Goal: Find specific page/section: Find specific page/section

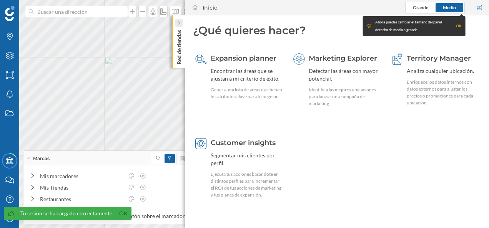
click at [182, 25] on div at bounding box center [179, 23] width 8 height 8
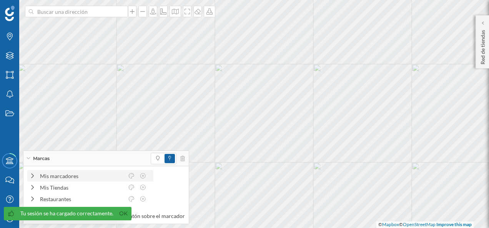
click at [58, 171] on div "Mis marcadores" at bounding box center [90, 176] width 126 height 12
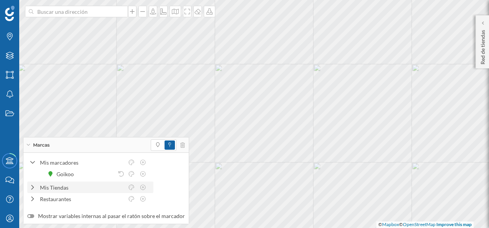
click at [61, 187] on div "Mis Tiendas" at bounding box center [82, 188] width 84 height 8
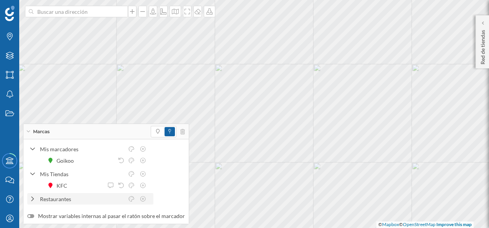
click at [59, 196] on div "Restaurantes" at bounding box center [82, 199] width 84 height 8
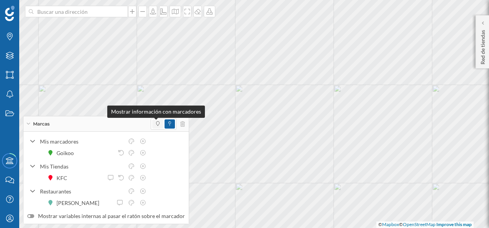
click at [156, 123] on icon at bounding box center [157, 124] width 3 height 5
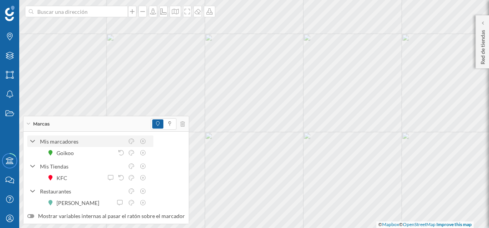
click at [45, 141] on div "Mis marcadores" at bounding box center [82, 142] width 84 height 8
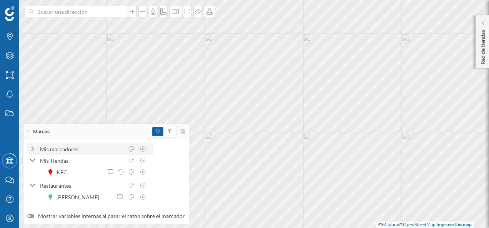
click at [34, 148] on icon at bounding box center [32, 149] width 7 height 5
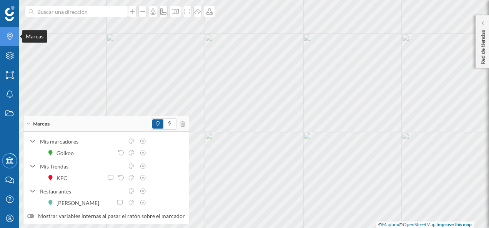
click at [8, 36] on icon at bounding box center [10, 37] width 6 height 8
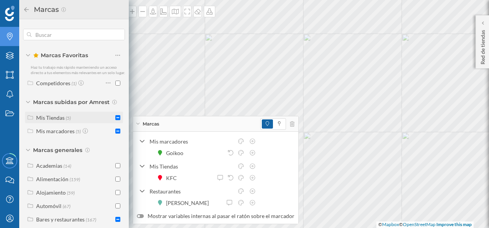
click at [52, 121] on div "Mis Tiendas" at bounding box center [50, 118] width 28 height 7
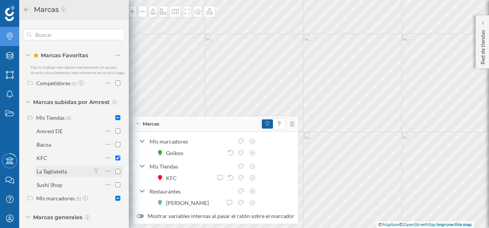
click at [115, 174] on input "checkbox" at bounding box center [117, 171] width 5 height 5
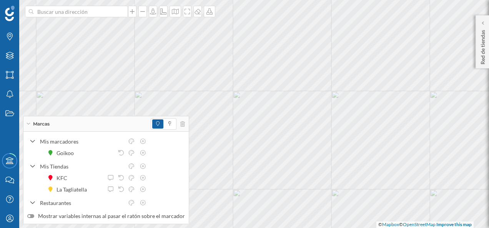
click at [270, 228] on html "Marcas Capas Áreas Notificaciones Estados Academy Contacta con nosotros Centro …" at bounding box center [244, 114] width 489 height 228
click at [245, 0] on html "Marcas Capas Áreas Notificaciones Estados Academy Contacta con nosotros Centro …" at bounding box center [244, 114] width 489 height 228
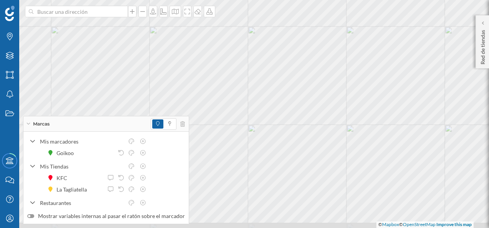
click at [260, 0] on html "Marcas Capas Áreas Notificaciones Estados Academy Contacta con nosotros Centro …" at bounding box center [244, 114] width 489 height 228
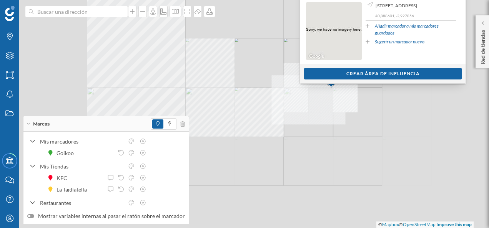
click at [391, 102] on div "© Mapbox © OpenStreetMap Improve this map" at bounding box center [244, 114] width 489 height 228
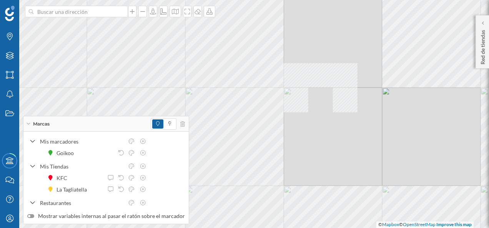
drag, startPoint x: 382, startPoint y: 96, endPoint x: 291, endPoint y: 122, distance: 93.9
click at [294, 122] on div "© Mapbox © OpenStreetMap Improve this map" at bounding box center [244, 114] width 489 height 228
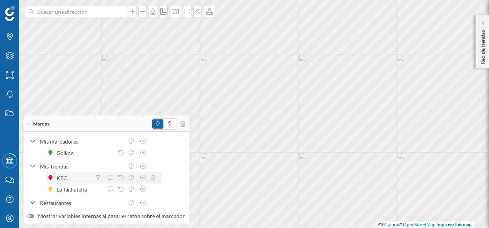
click at [153, 175] on div at bounding box center [126, 178] width 65 height 8
click at [154, 178] on icon at bounding box center [153, 177] width 5 height 5
click at [155, 178] on icon at bounding box center [153, 177] width 5 height 5
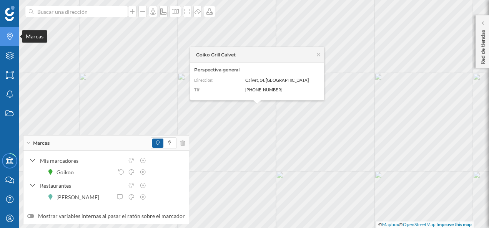
click at [8, 39] on icon "Marcas" at bounding box center [10, 37] width 10 height 8
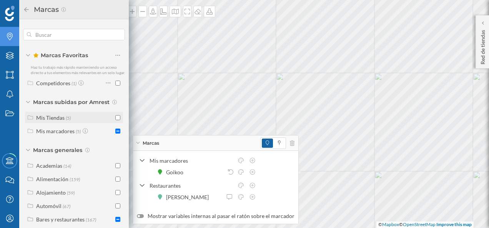
click at [72, 122] on div "Mis Tiendas (5)" at bounding box center [74, 118] width 77 height 8
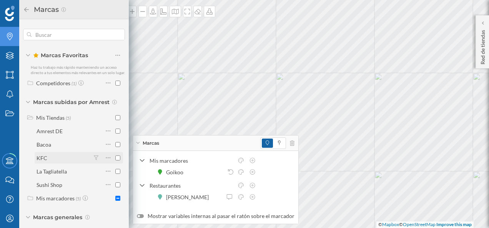
click at [117, 161] on input "checkbox" at bounding box center [117, 158] width 5 height 5
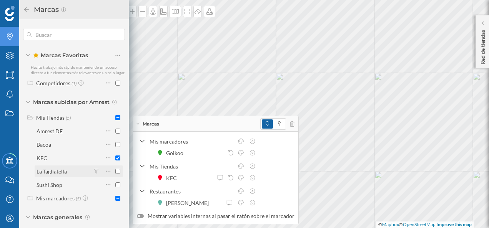
click at [117, 174] on input "checkbox" at bounding box center [117, 171] width 5 height 5
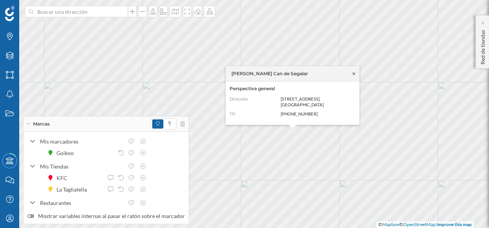
click at [353, 75] on icon at bounding box center [354, 73] width 3 height 3
